Goal: Information Seeking & Learning: Learn about a topic

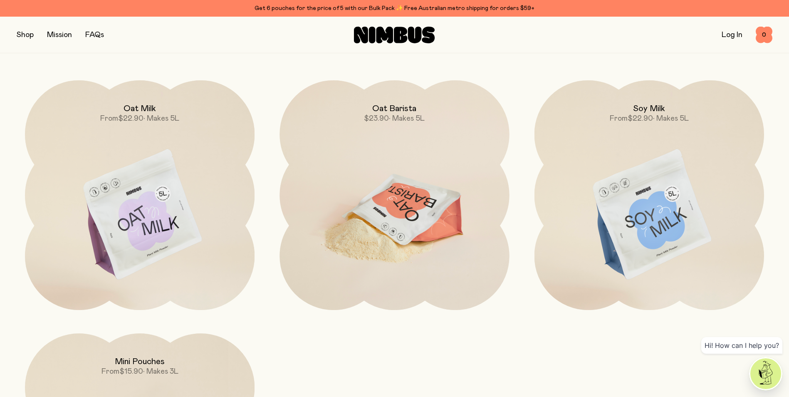
scroll to position [849, 0]
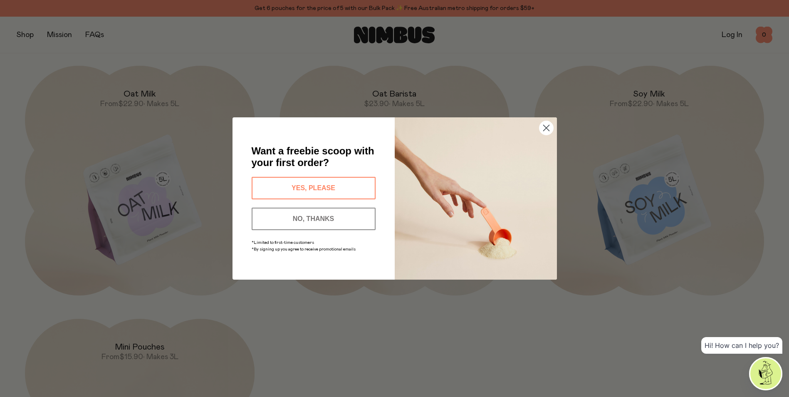
click at [544, 131] on circle "Close dialog" at bounding box center [546, 128] width 14 height 14
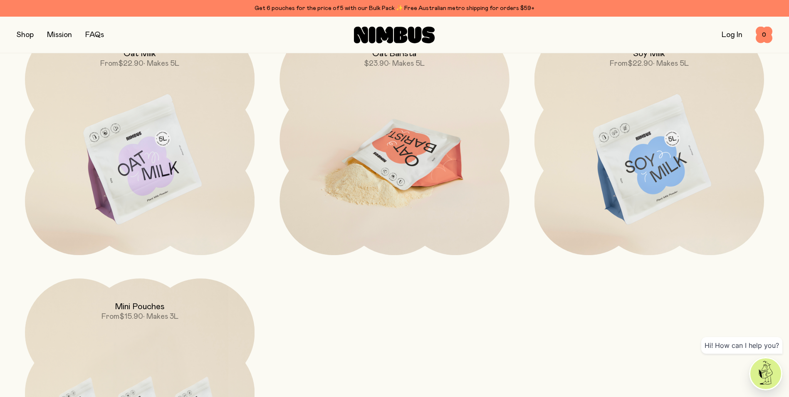
scroll to position [1057, 0]
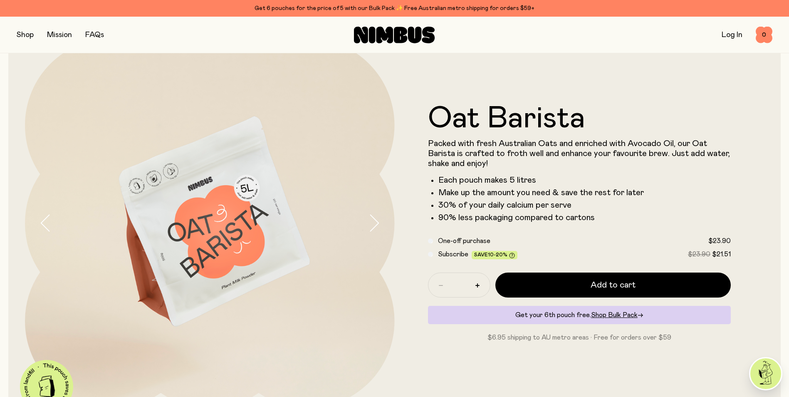
scroll to position [83, 0]
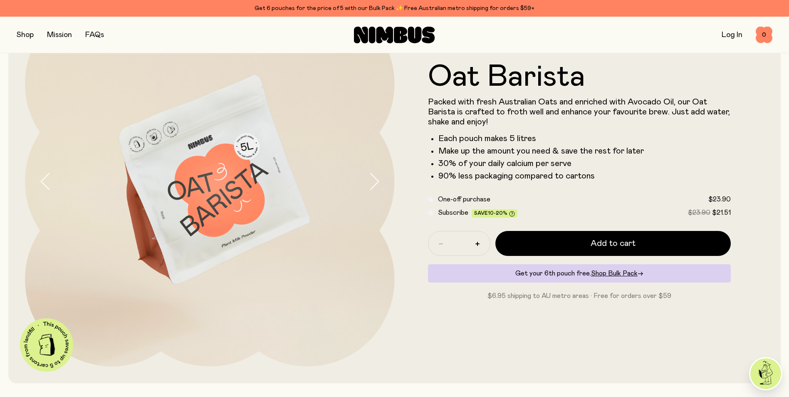
click at [369, 181] on icon "button" at bounding box center [374, 181] width 12 height 17
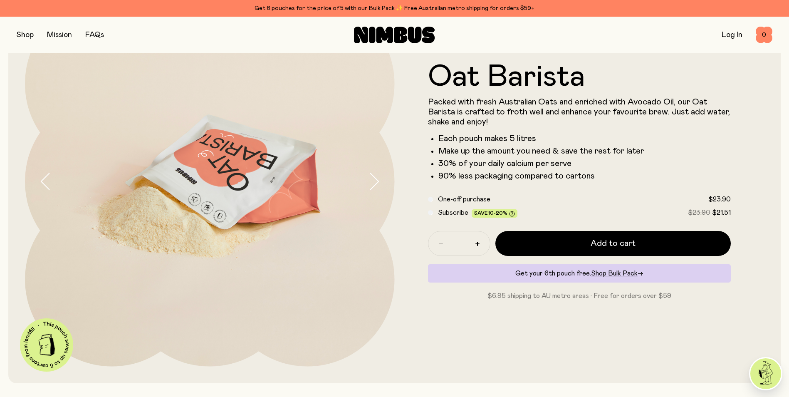
click at [369, 181] on icon "button" at bounding box center [374, 181] width 12 height 17
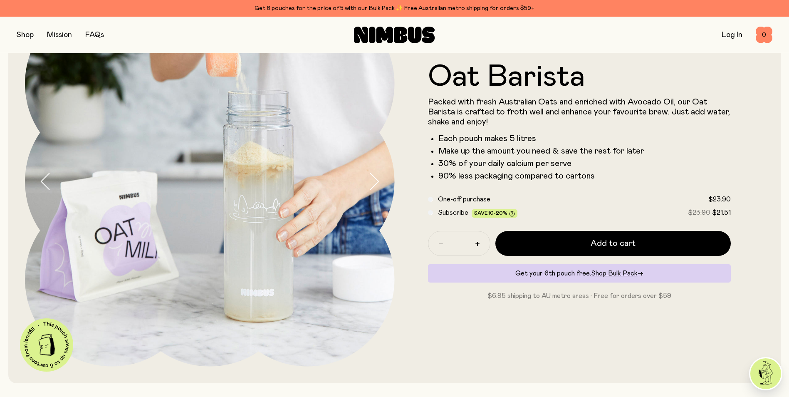
click at [369, 181] on icon "button" at bounding box center [374, 181] width 12 height 17
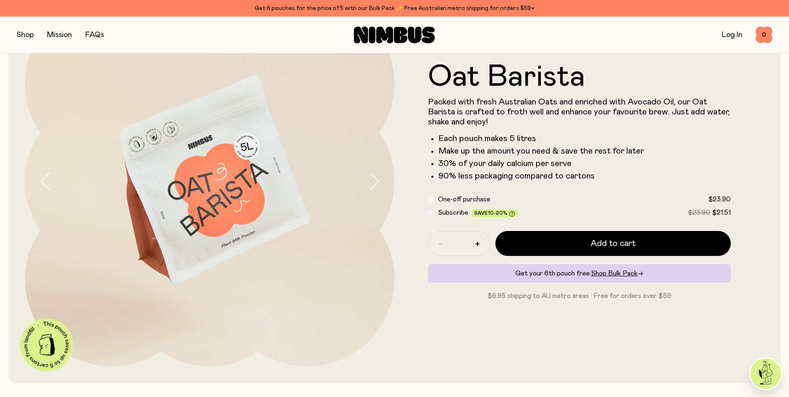
click at [369, 181] on icon "button" at bounding box center [374, 181] width 12 height 17
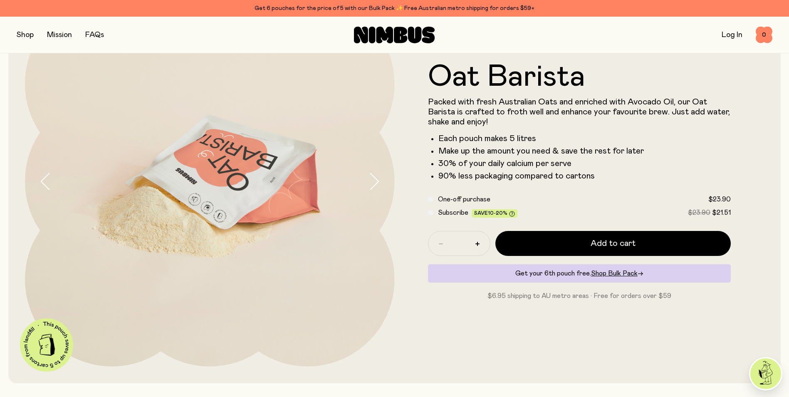
click at [369, 181] on icon "button" at bounding box center [374, 181] width 12 height 17
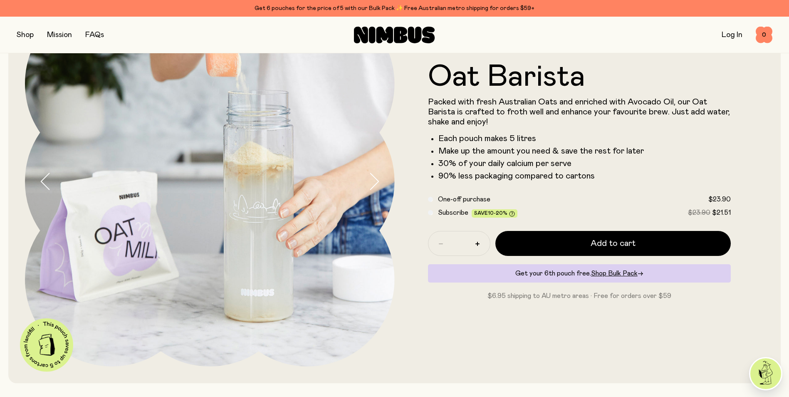
click at [369, 181] on icon "button" at bounding box center [374, 181] width 12 height 17
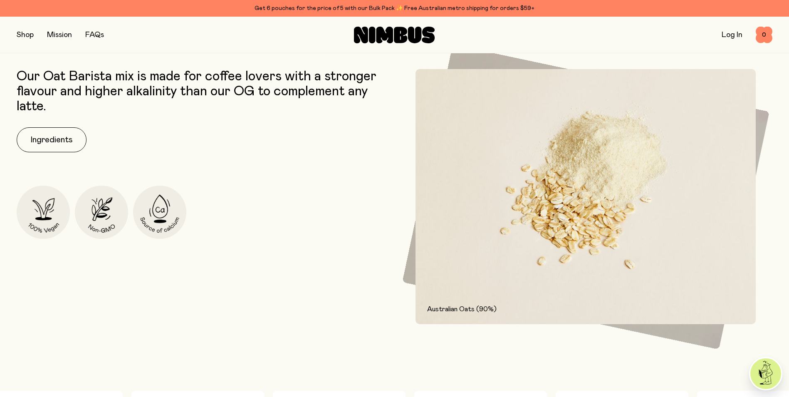
scroll to position [458, 0]
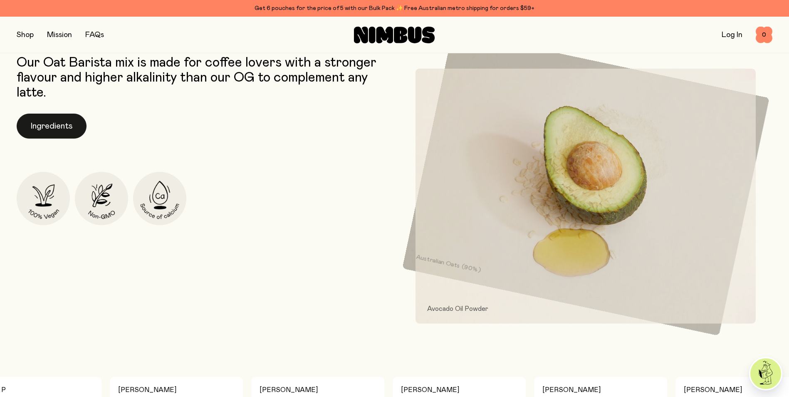
click at [62, 134] on button "Ingredients" at bounding box center [52, 126] width 70 height 25
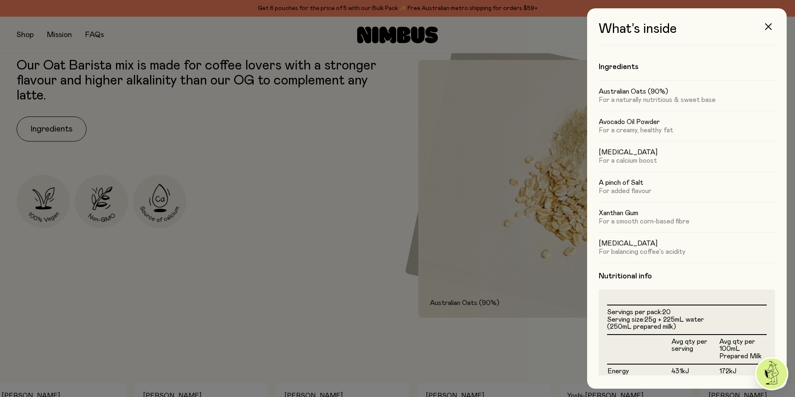
scroll to position [42, 0]
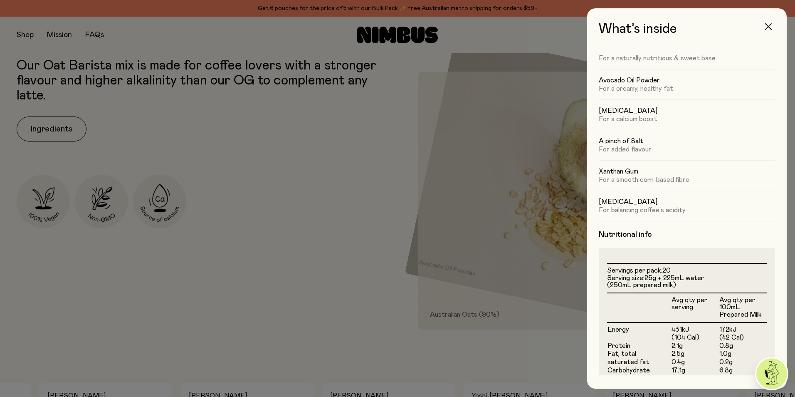
click at [765, 27] on button "button" at bounding box center [769, 27] width 20 height 20
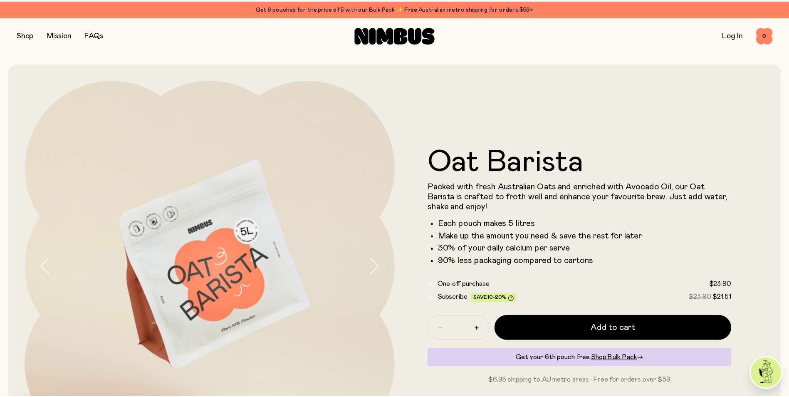
scroll to position [458, 0]
